Goal: Transaction & Acquisition: Purchase product/service

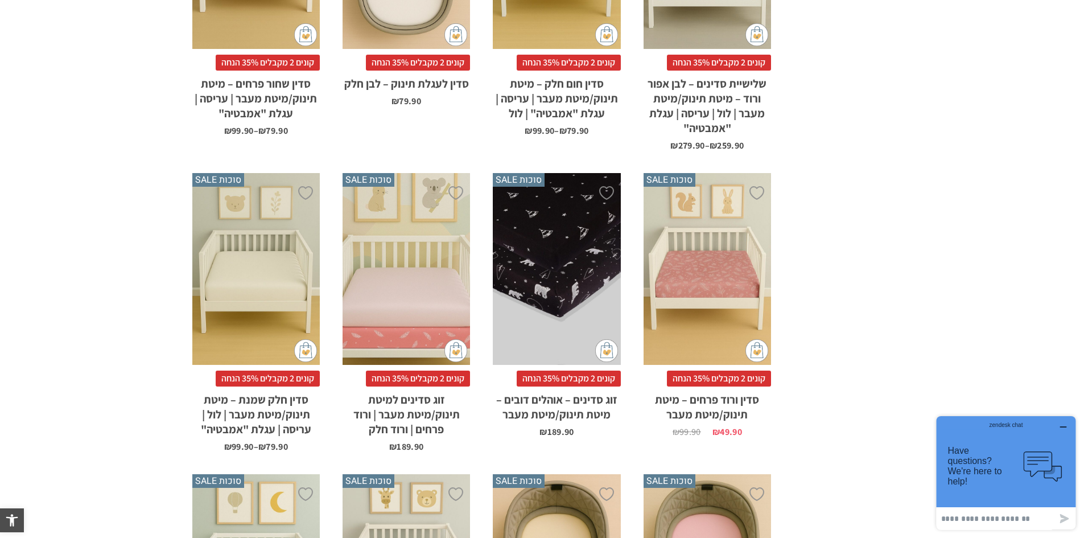
scroll to position [797, 0]
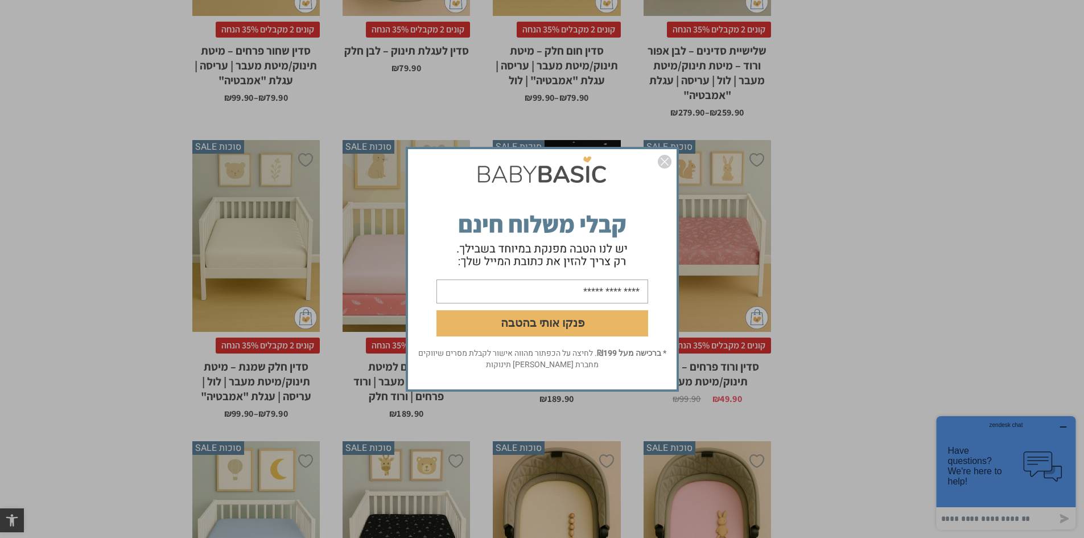
click at [664, 161] on img "סגור" at bounding box center [665, 162] width 14 height 14
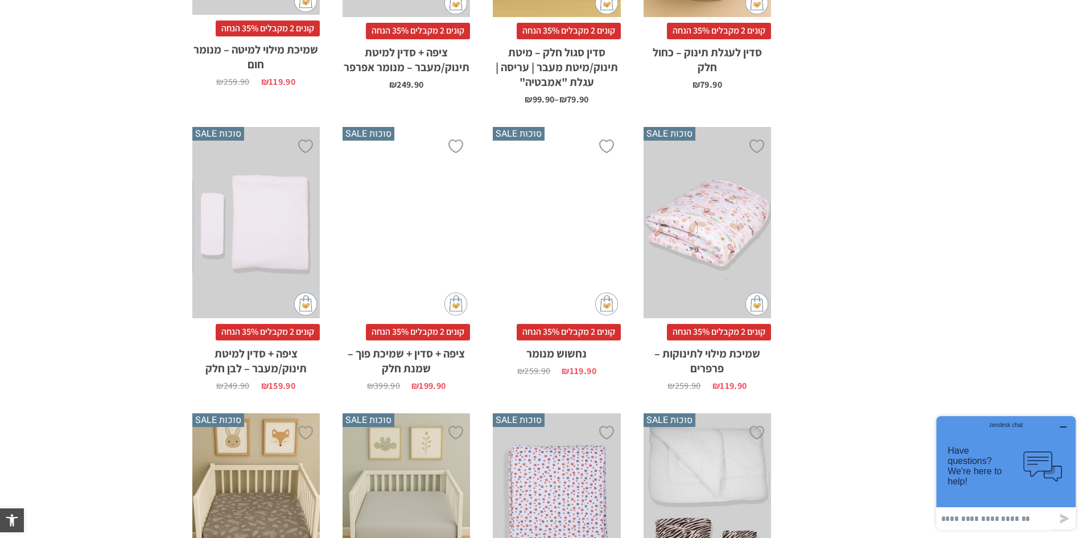
scroll to position [2049, 0]
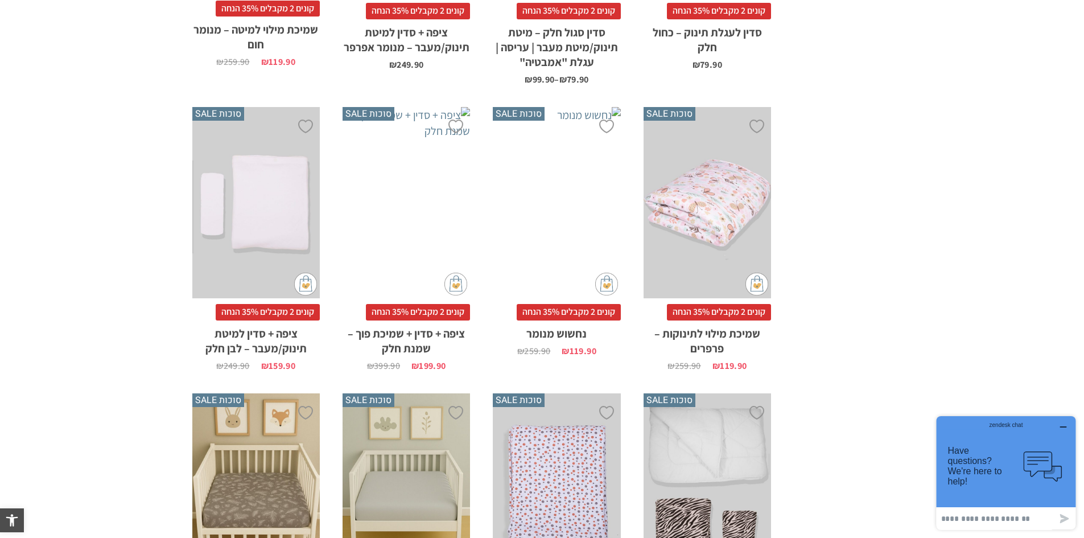
click at [303, 194] on div "x הוספה לסל" at bounding box center [256, 203] width 128 height 192
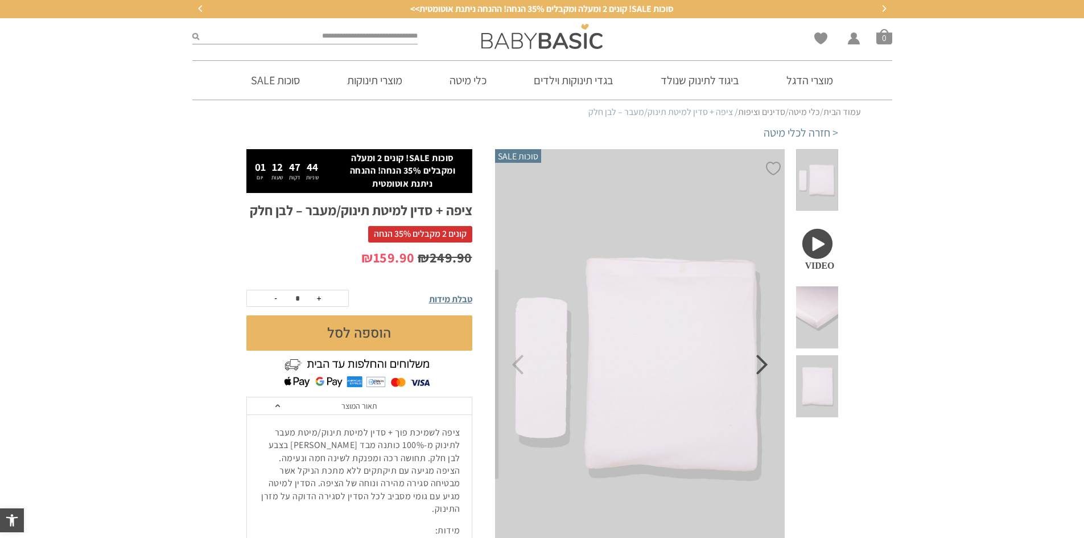
click at [767, 369] on icon "Next" at bounding box center [762, 365] width 12 height 20
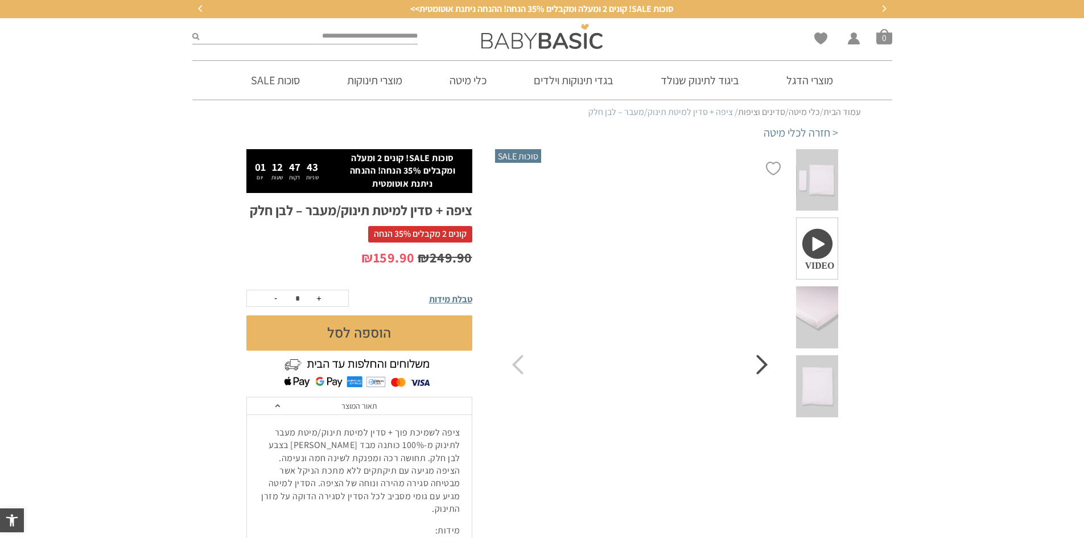
click at [767, 369] on icon "Next" at bounding box center [762, 365] width 12 height 20
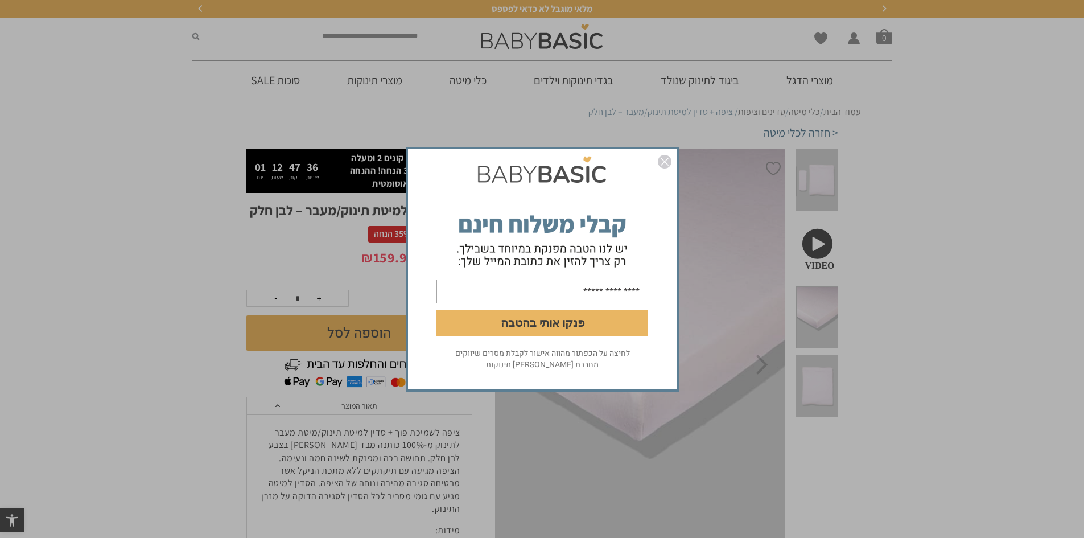
click at [668, 161] on img "סגור" at bounding box center [665, 162] width 14 height 14
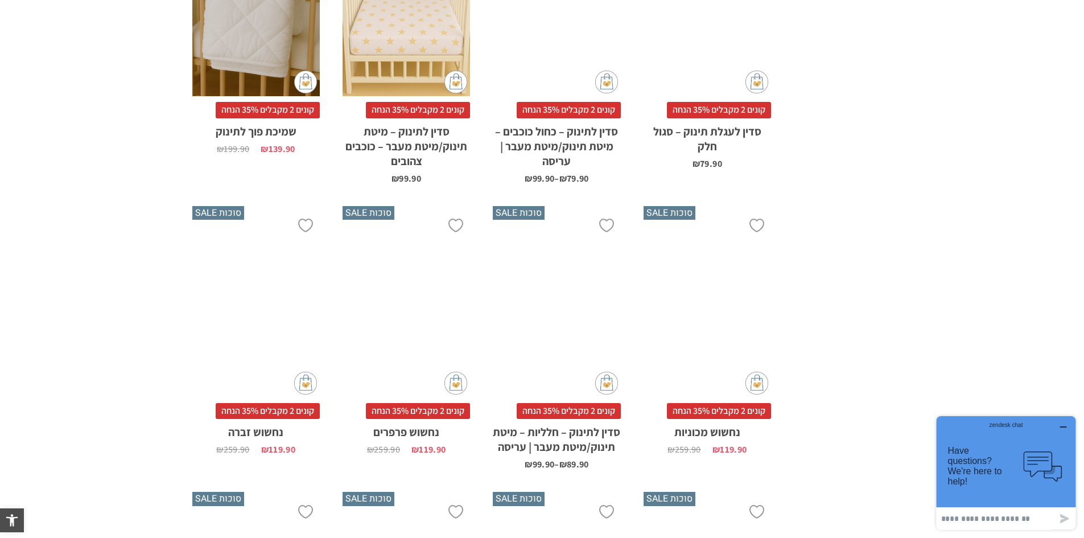
scroll to position [3205, 0]
